Goal: Navigation & Orientation: Find specific page/section

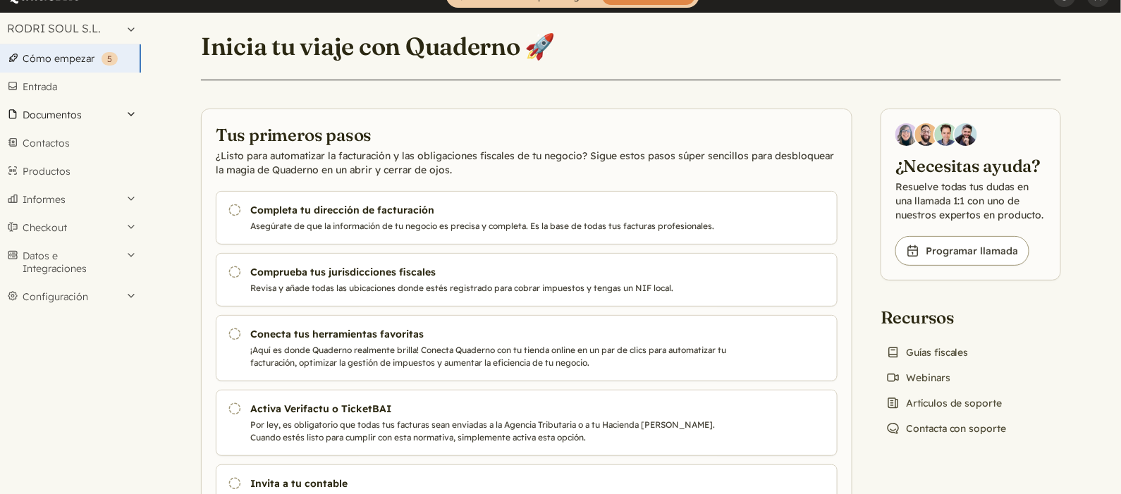
click at [130, 116] on button "Documentos" at bounding box center [70, 115] width 141 height 28
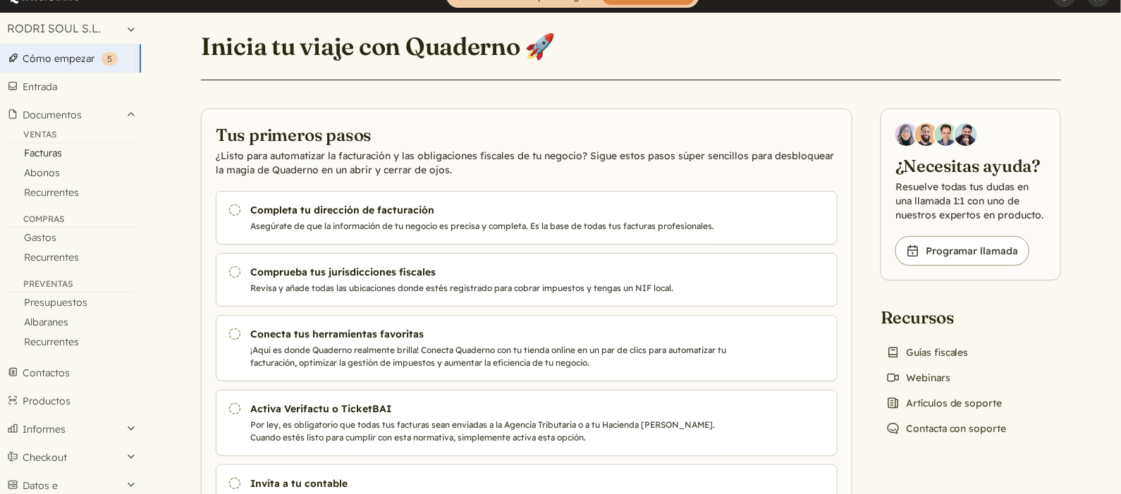
click at [104, 156] on link "Facturas" at bounding box center [70, 153] width 141 height 20
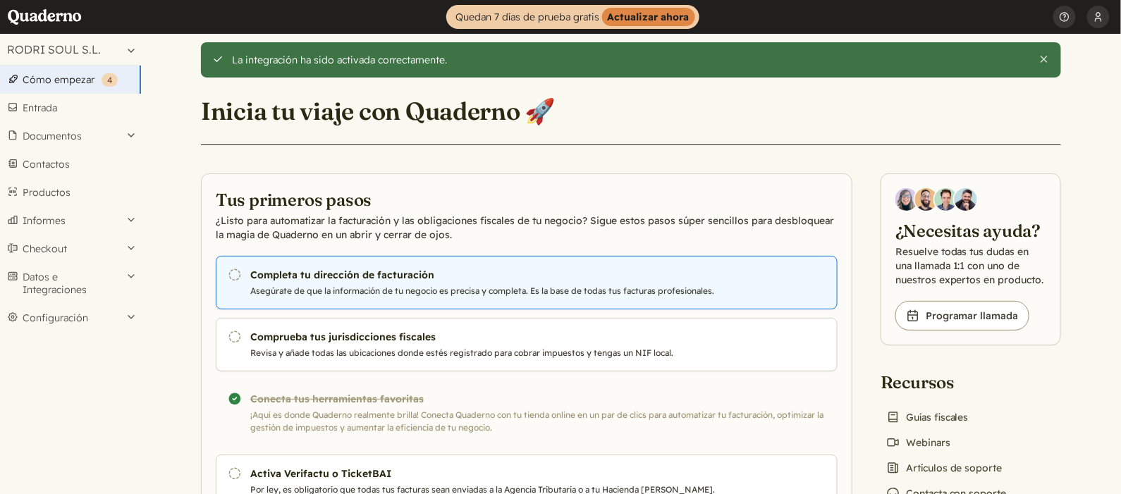
click at [467, 276] on h3 "Completa tu dirección de facturación" at bounding box center [490, 275] width 481 height 14
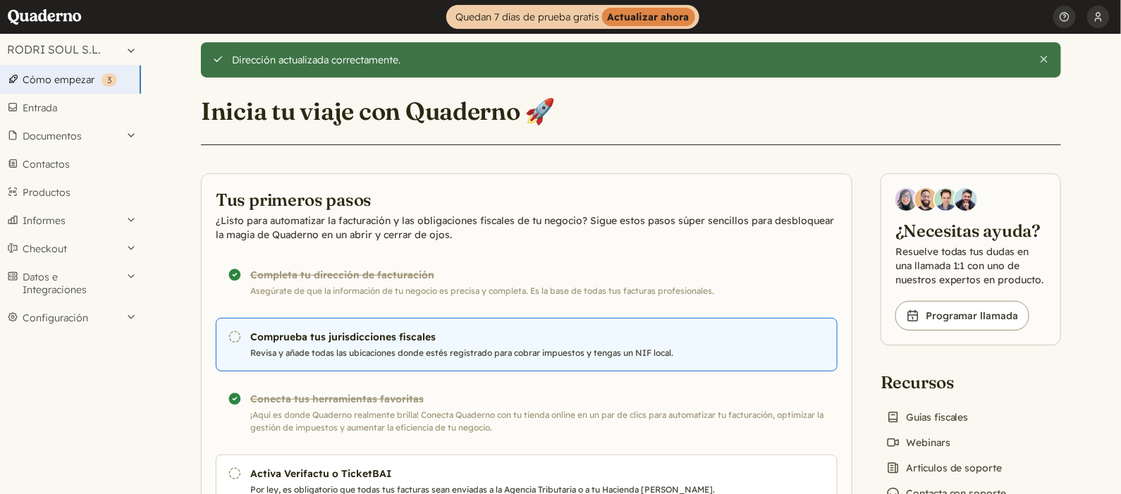
scroll to position [48, 0]
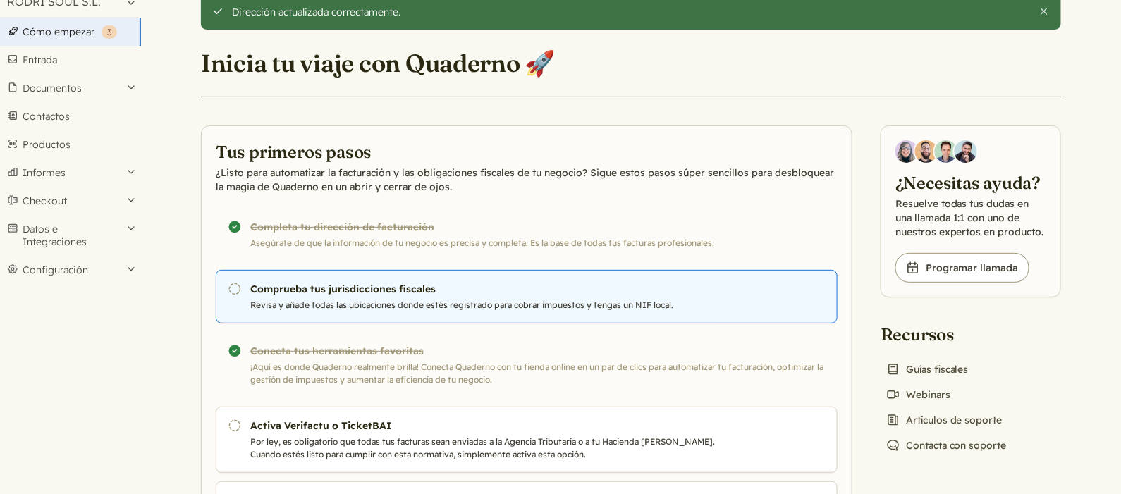
click at [452, 306] on p "Revisa y añade todas las ubicaciones donde estés registrado para cobrar impuest…" at bounding box center [490, 305] width 481 height 13
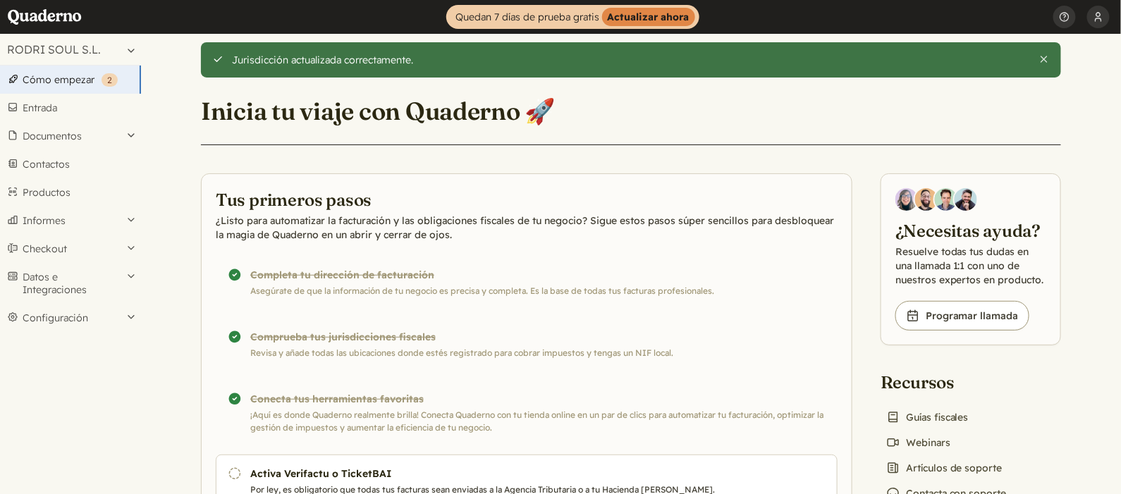
scroll to position [156, 0]
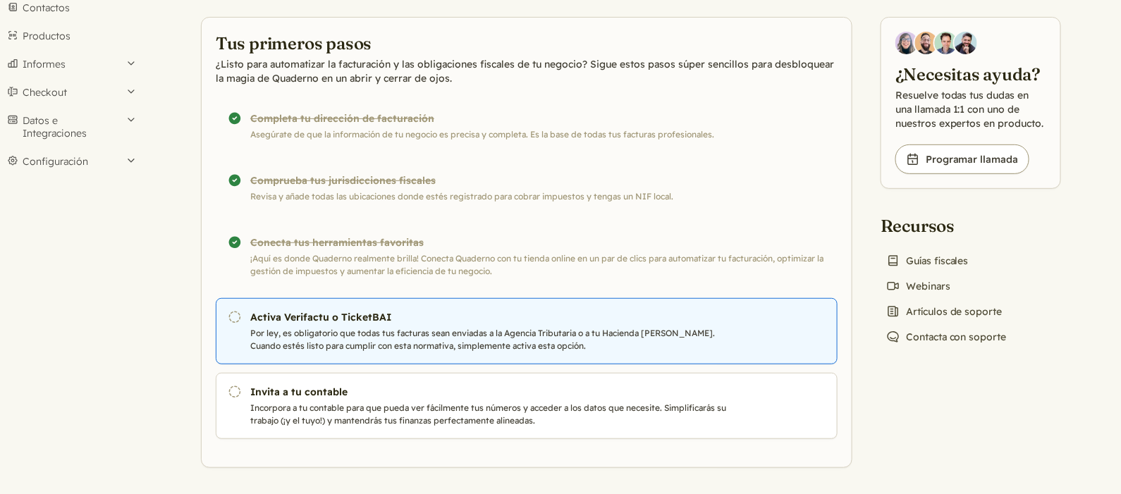
click at [401, 321] on h3 "Activa Verifactu o TicketBAI" at bounding box center [490, 317] width 481 height 14
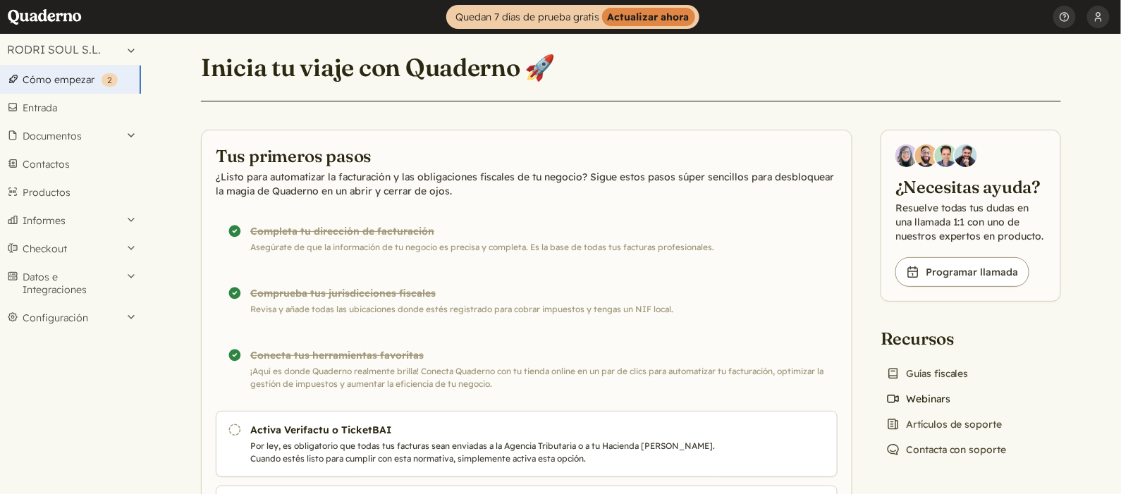
click at [940, 409] on link "Video icon Webinars" at bounding box center [917, 399] width 75 height 20
click at [96, 247] on button "Checkout" at bounding box center [70, 249] width 141 height 28
click at [62, 273] on link "Enlaces" at bounding box center [70, 273] width 141 height 20
click at [104, 309] on button "Configuración" at bounding box center [70, 318] width 141 height 28
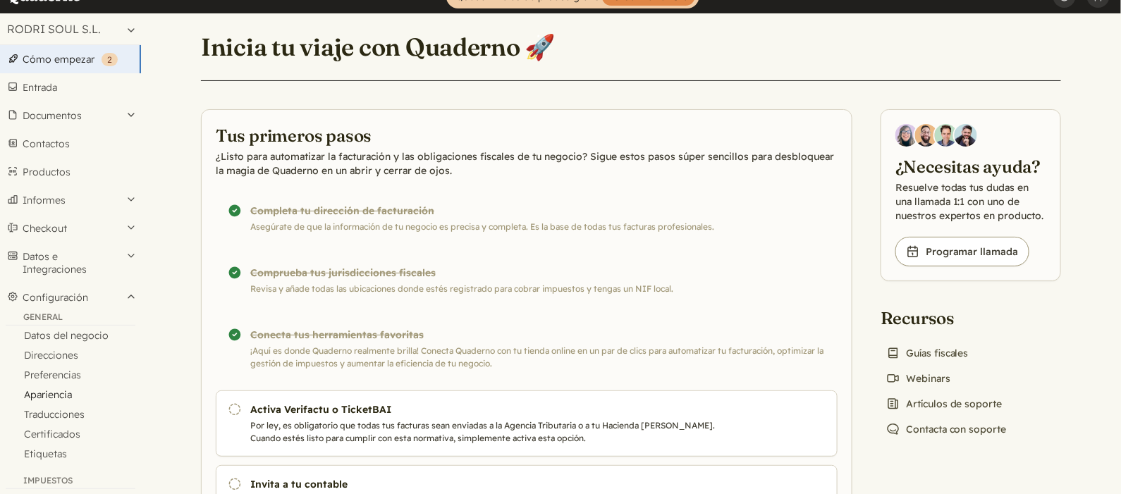
click at [61, 397] on link "Apariencia" at bounding box center [70, 395] width 141 height 20
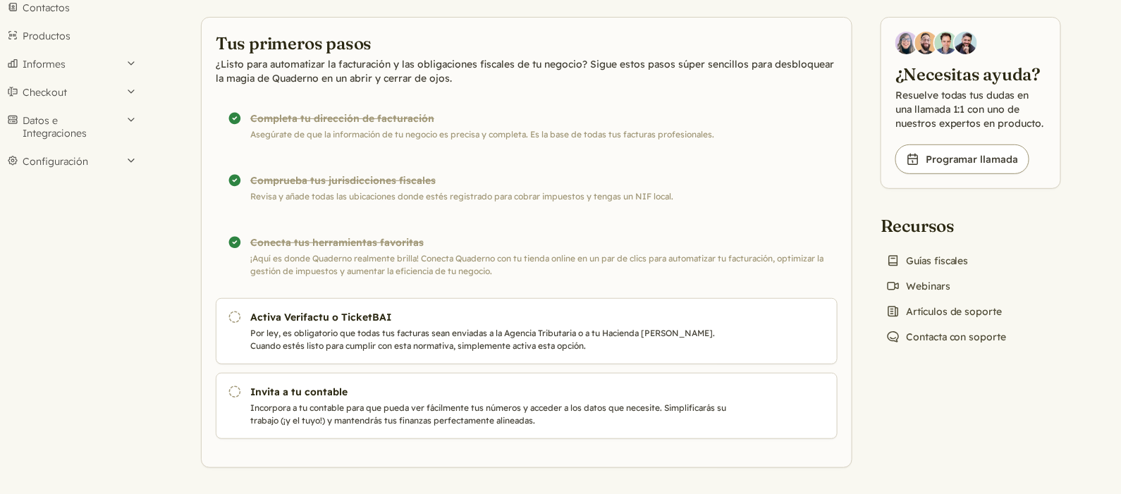
scroll to position [93, 0]
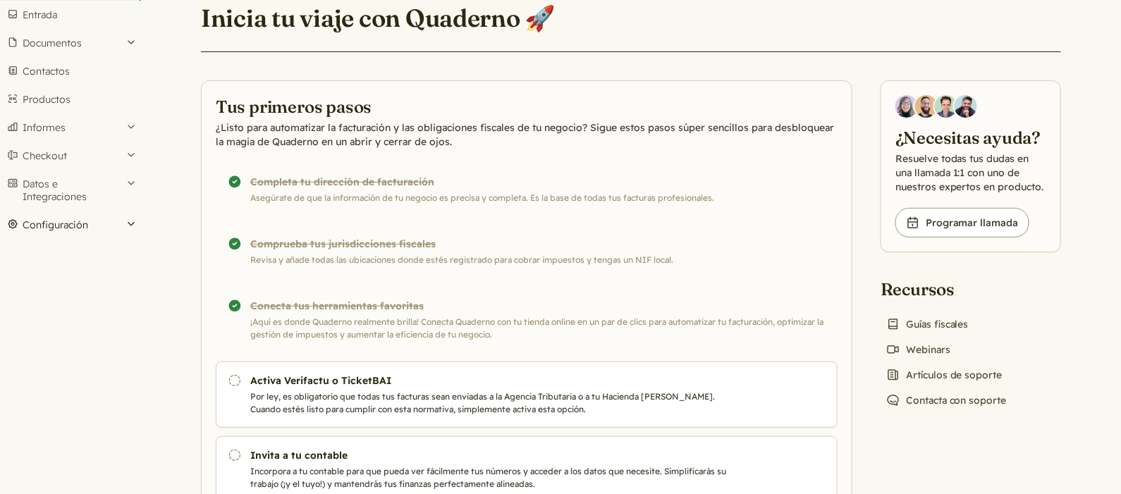
click at [135, 223] on button "Configuración" at bounding box center [70, 225] width 141 height 28
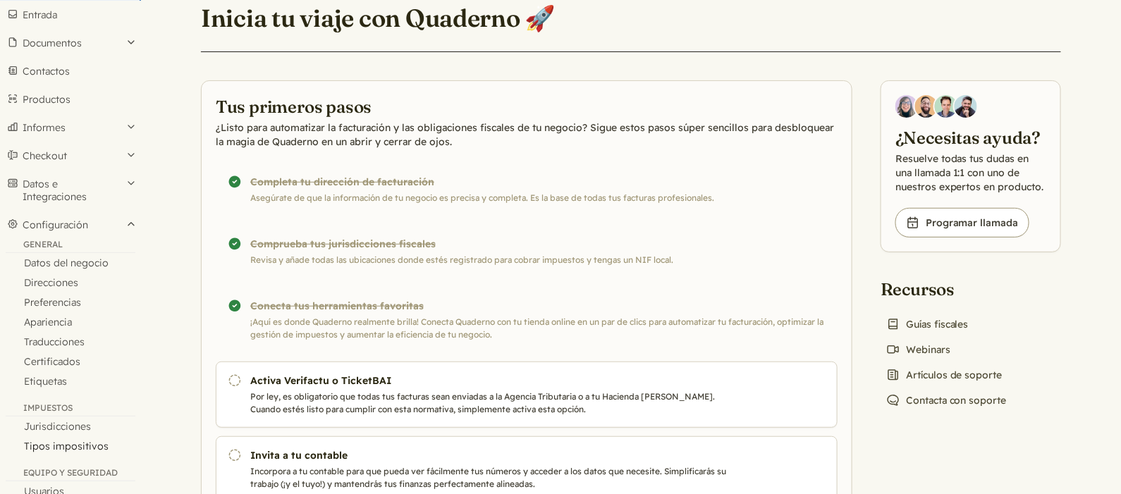
scroll to position [173, 0]
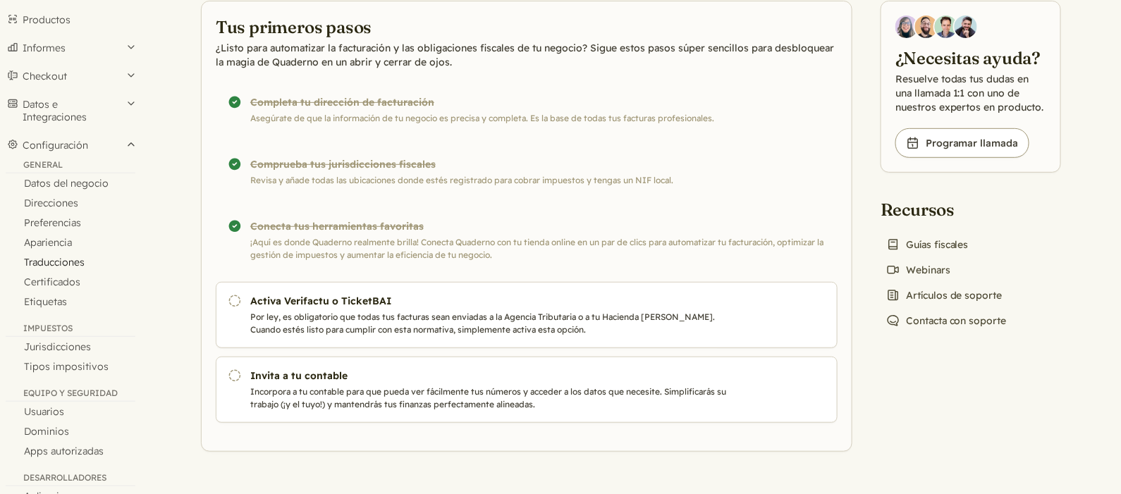
click at [62, 257] on link "Traducciones" at bounding box center [70, 262] width 141 height 20
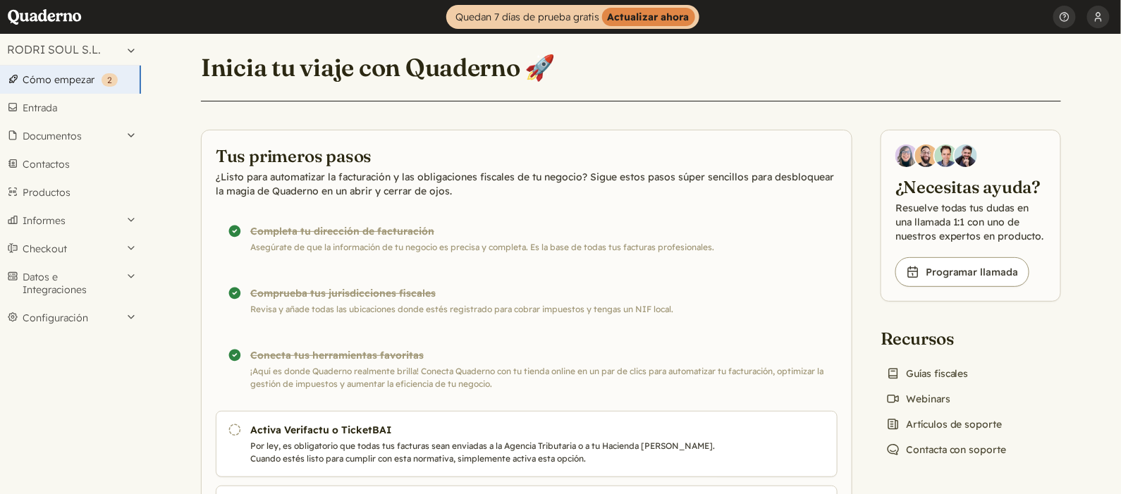
click at [973, 214] on p "Resuelve todas tus dudas en una llamada 1:1 con uno de nuestros expertos en pro…" at bounding box center [970, 222] width 151 height 42
click at [981, 234] on p "Resuelve todas tus dudas en una llamada 1:1 con uno de nuestros expertos en pro…" at bounding box center [970, 222] width 151 height 42
drag, startPoint x: 1011, startPoint y: 251, endPoint x: 876, endPoint y: 203, distance: 143.5
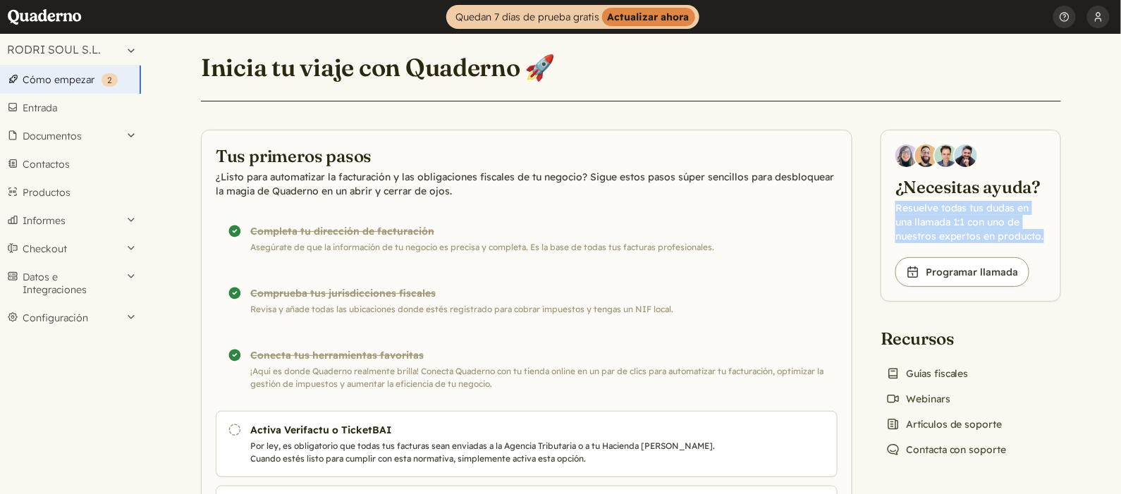
click at [876, 203] on div "Inicia tu viaje con Quaderno 🚀 Tus primeros pasos ¿Listo para automatizar la fa…" at bounding box center [631, 307] width 894 height 547
click at [949, 193] on h2 "¿Necesitas ayuda?" at bounding box center [970, 186] width 151 height 23
